Goal: Task Accomplishment & Management: Manage account settings

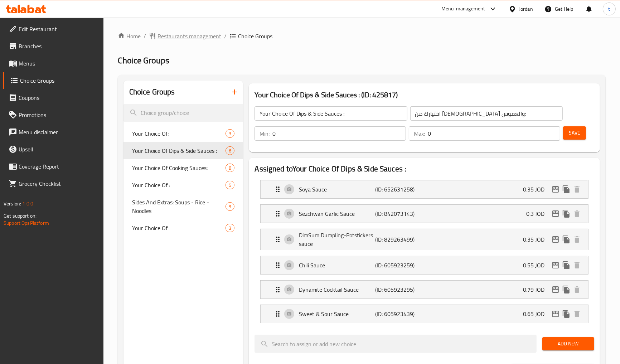
click at [194, 38] on span "Restaurants management" at bounding box center [190, 36] width 64 height 9
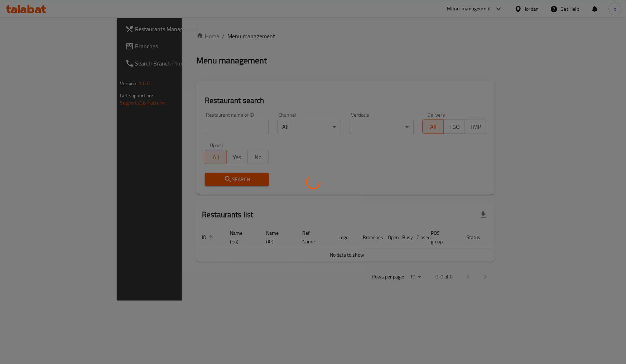
click at [47, 47] on div at bounding box center [313, 182] width 626 height 364
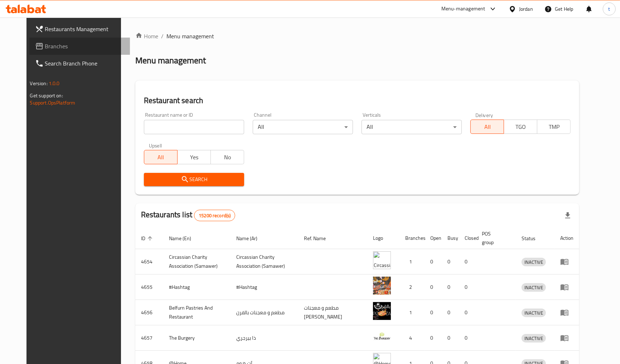
click at [47, 47] on span "Branches" at bounding box center [84, 46] width 79 height 9
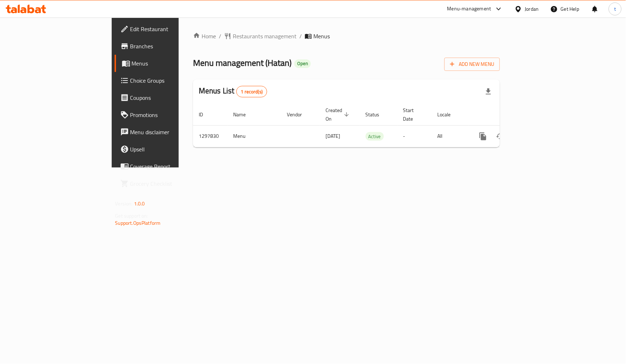
click at [130, 78] on span "Choice Groups" at bounding box center [170, 80] width 80 height 9
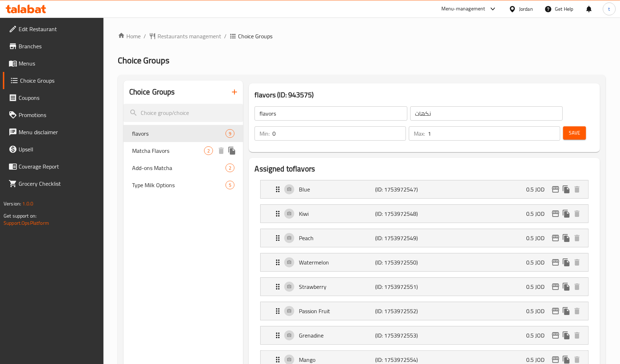
click at [168, 158] on div "Matcha Flavors 2" at bounding box center [184, 150] width 120 height 17
type input "Matcha Flavors"
type input "نكهات للماتشا"
type input "1"
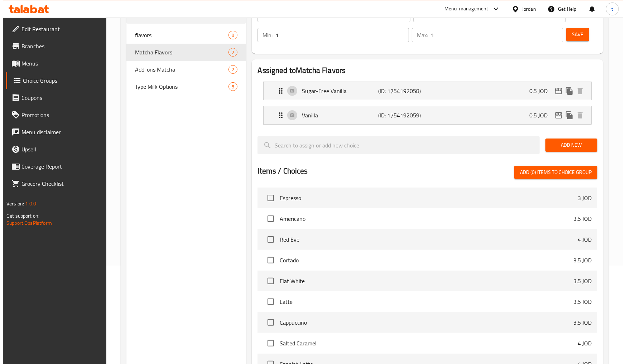
scroll to position [216, 0]
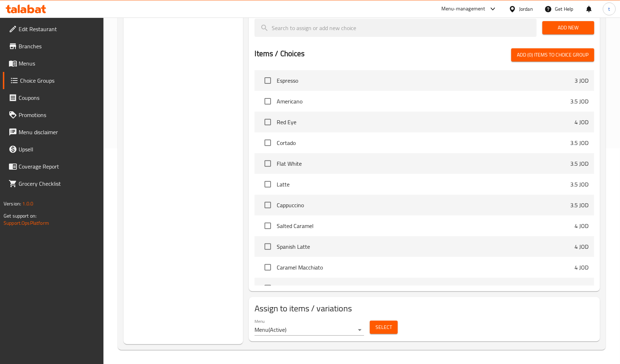
click at [407, 326] on div "Menu Menu ( Active ) Select" at bounding box center [424, 327] width 345 height 23
click at [389, 326] on span "Select" at bounding box center [384, 327] width 16 height 9
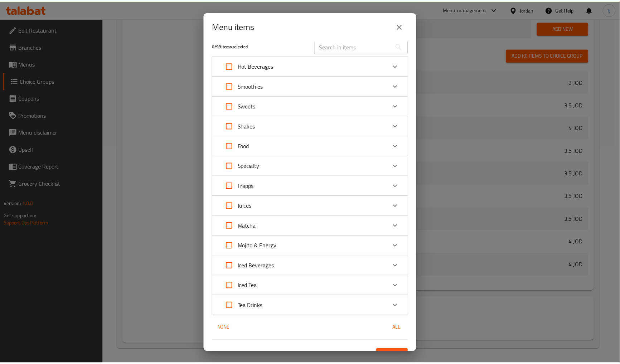
scroll to position [0, 0]
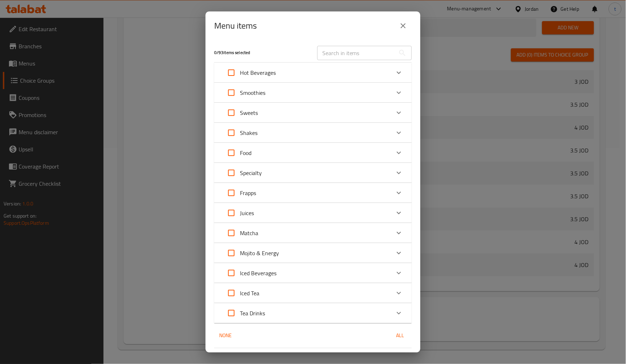
click at [153, 281] on div "Menu items 0 / 93 items selected ​ Hot Beverages Espresso 3 JOD Americano 3.5 J…" at bounding box center [313, 182] width 626 height 364
click at [170, 194] on div "Menu items 0 / 93 items selected ​ Hot Beverages Espresso 3 JOD Americano 3.5 J…" at bounding box center [313, 182] width 626 height 364
click at [406, 22] on icon "close" at bounding box center [403, 25] width 9 height 9
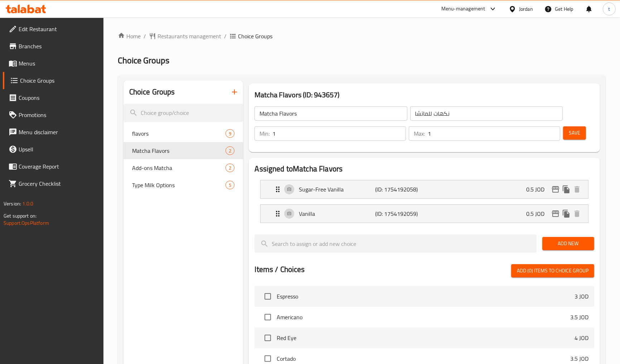
click at [380, 81] on div "Matcha Flavors (ID: 943657) Matcha Flavors ​ نكهات للماتشا ​ Min: 1 ​ Max: 1 ​ …" at bounding box center [424, 118] width 357 height 74
click at [541, 75] on div "Choice Groups flavors 9 Matcha Flavors 2 Add-ons Matcha 2 Type Milk Options 5 M…" at bounding box center [362, 320] width 488 height 491
click at [154, 252] on div "Choice Groups flavors 9 Matcha Flavors 2 Add-ons Matcha 2 Type Milk Options 5" at bounding box center [184, 321] width 120 height 480
click at [6, 178] on link "Grocery Checklist" at bounding box center [53, 183] width 101 height 17
